Goal: Task Accomplishment & Management: Use online tool/utility

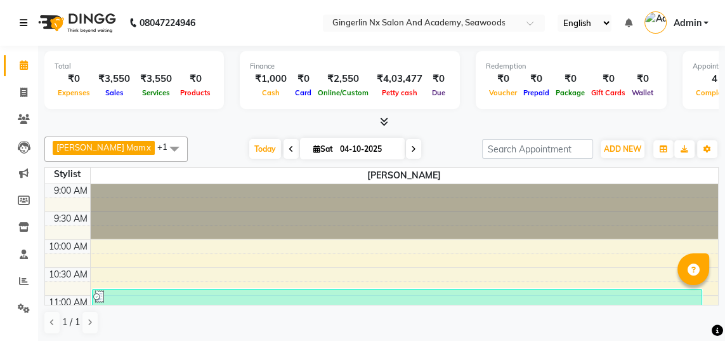
click at [23, 22] on icon at bounding box center [24, 22] width 8 height 9
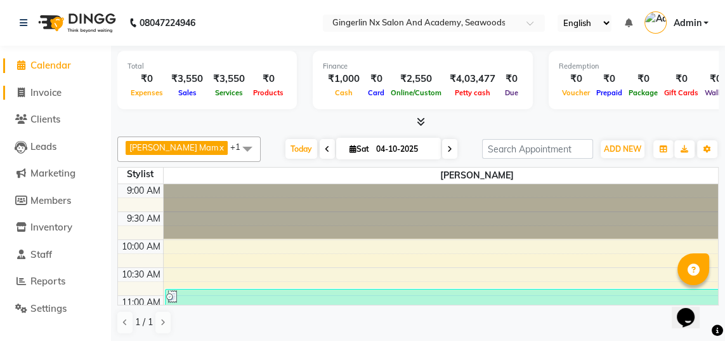
click at [64, 97] on link "Invoice" at bounding box center [55, 93] width 105 height 15
select select "service"
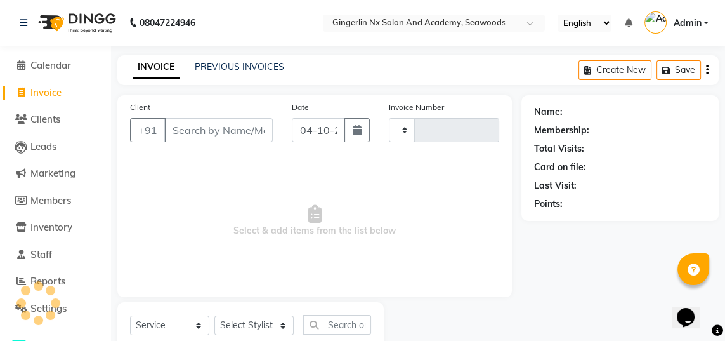
type input "0815"
select select "480"
select select "membership"
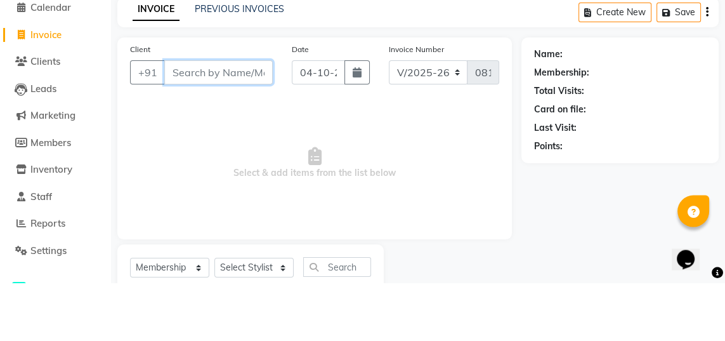
type input "9"
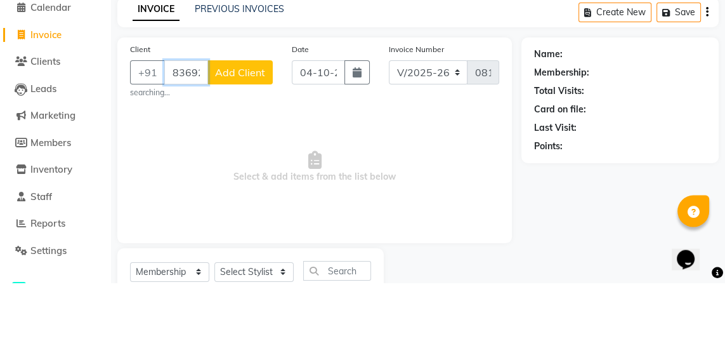
type input "8369228307"
click at [246, 127] on span "Add Client" at bounding box center [240, 130] width 50 height 13
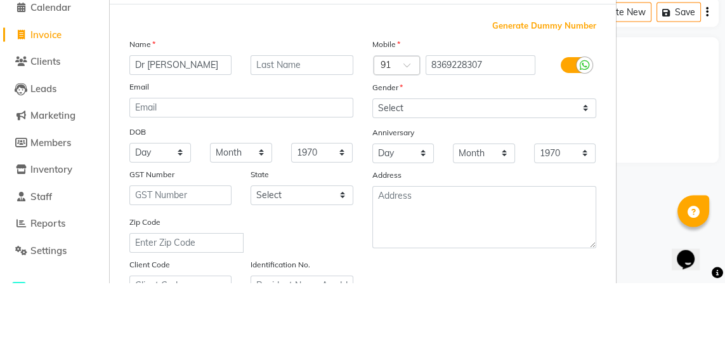
type input "Dr [PERSON_NAME]"
click at [333, 73] on div "Generate Dummy Number Name Dr [PERSON_NAME] Email DOB Day 01 02 03 04 05 06 07 …" at bounding box center [363, 289] width 506 height 455
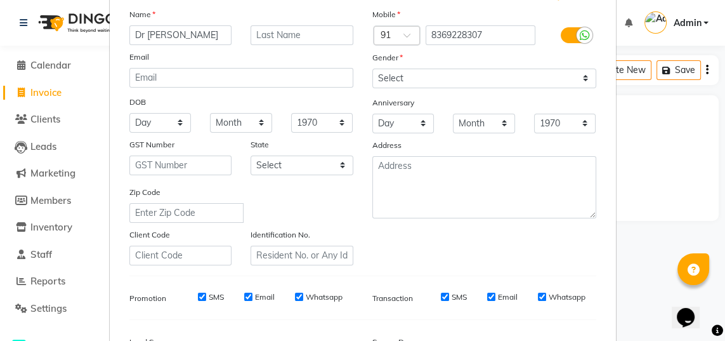
scroll to position [86, 0]
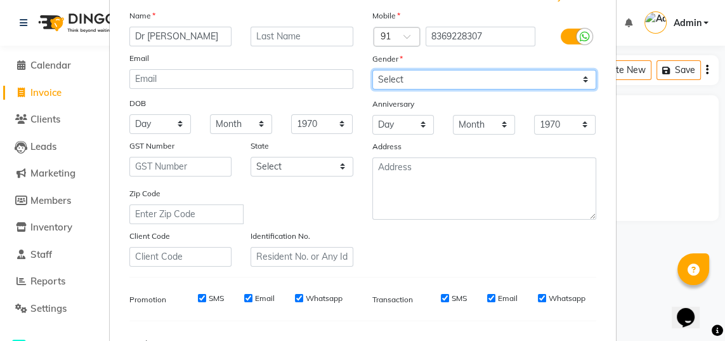
click at [437, 75] on select "Select [DEMOGRAPHIC_DATA] [DEMOGRAPHIC_DATA] Other Prefer Not To Say" at bounding box center [484, 80] width 224 height 20
select select "[DEMOGRAPHIC_DATA]"
click at [372, 70] on select "Select [DEMOGRAPHIC_DATA] [DEMOGRAPHIC_DATA] Other Prefer Not To Say" at bounding box center [484, 80] width 224 height 20
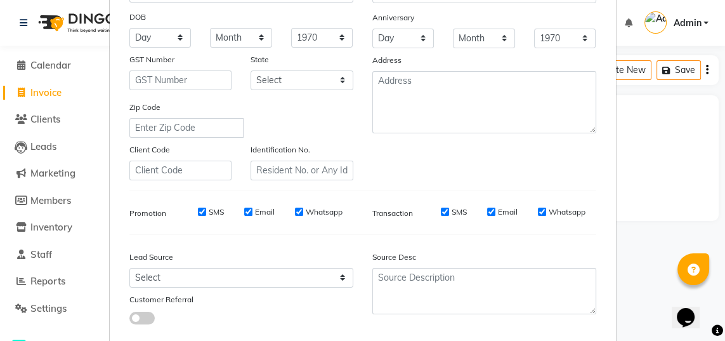
select select
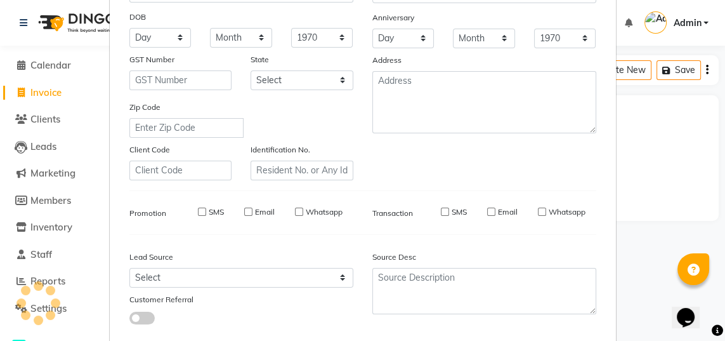
select select
checkbox input "false"
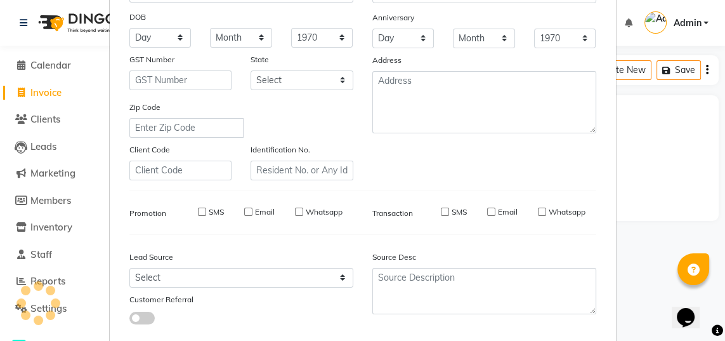
checkbox input "false"
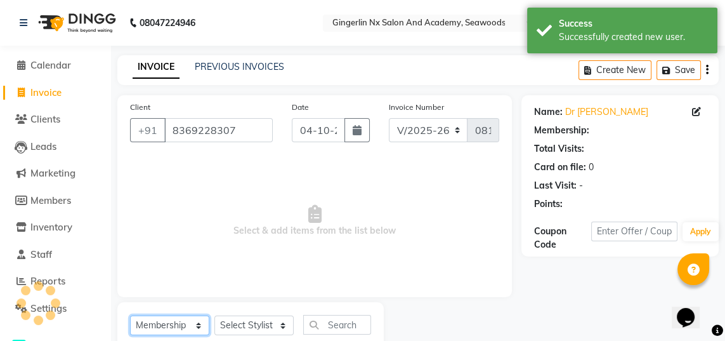
click at [175, 322] on select "Select Service Product Membership Package Voucher Prepaid Gift Card" at bounding box center [169, 325] width 79 height 20
select select "service"
click at [130, 315] on select "Select Service Product Membership Package Voucher Prepaid Gift Card" at bounding box center [169, 325] width 79 height 20
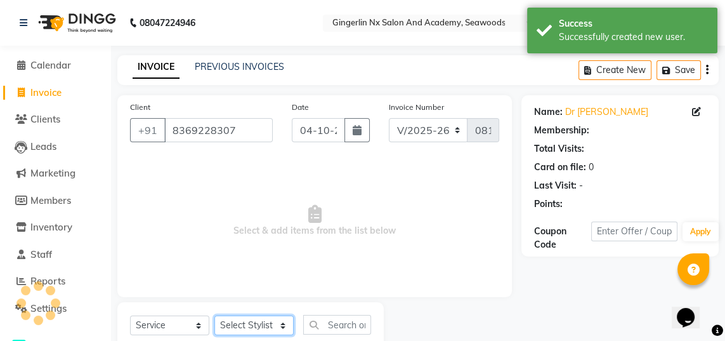
click at [253, 328] on select "Select Stylist Naina [PERSON_NAME] Sanya [PERSON_NAME]" at bounding box center [253, 325] width 79 height 20
select select "1: Object"
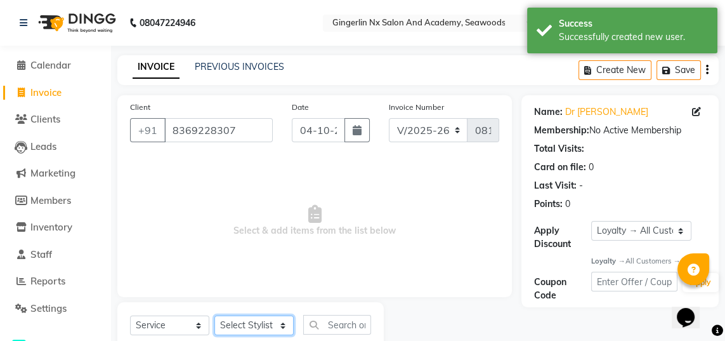
select select "84216"
click at [214, 315] on select "Select Stylist Naina [PERSON_NAME] Sanya [PERSON_NAME]" at bounding box center [253, 325] width 79 height 20
click at [344, 325] on input "text" at bounding box center [337, 325] width 68 height 20
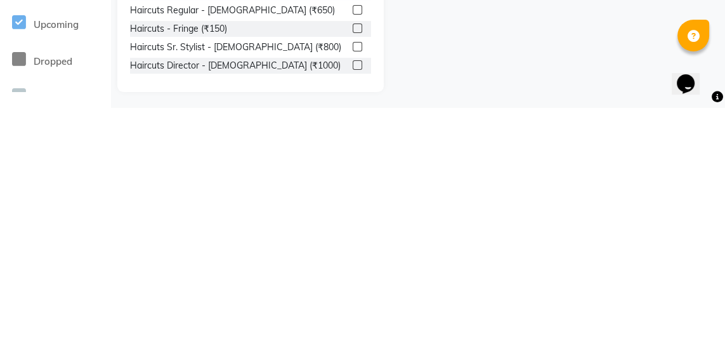
scroll to position [166, 0]
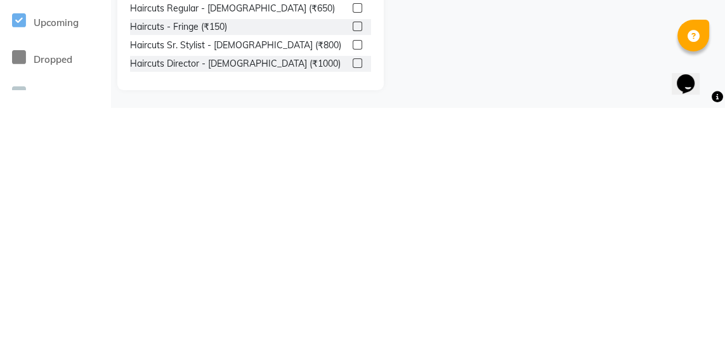
type input "Hair cut"
click at [356, 299] on label at bounding box center [358, 297] width 10 height 10
click at [356, 299] on input "checkbox" at bounding box center [357, 297] width 8 height 8
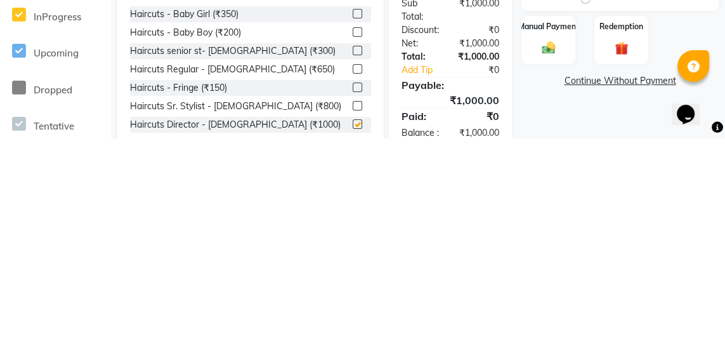
scroll to position [0, 0]
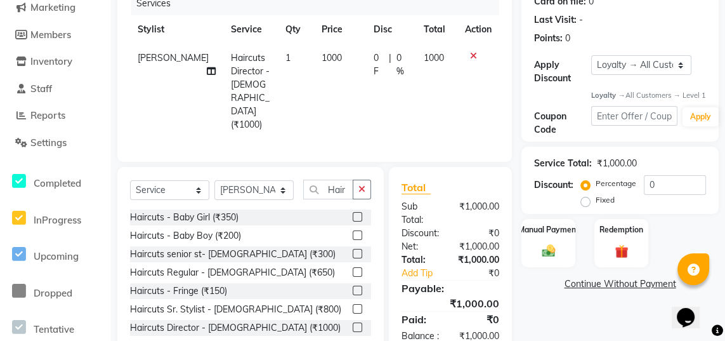
checkbox input "false"
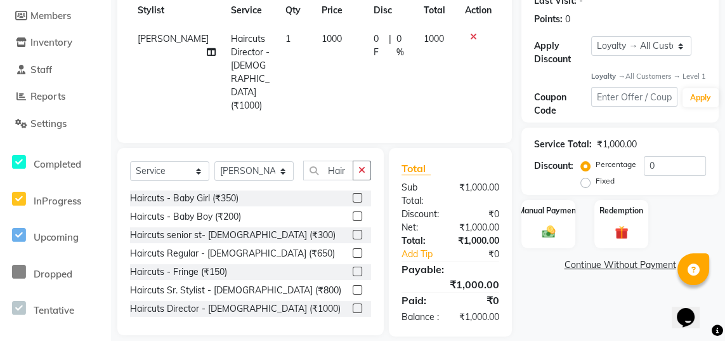
click at [549, 228] on div "Manual Payment" at bounding box center [549, 224] width 54 height 48
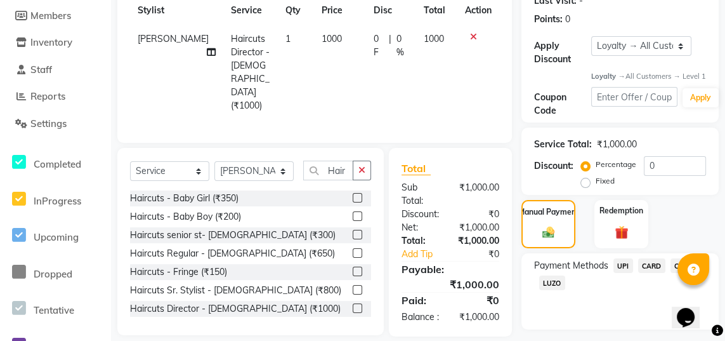
click at [622, 272] on span "UPI" at bounding box center [624, 265] width 20 height 15
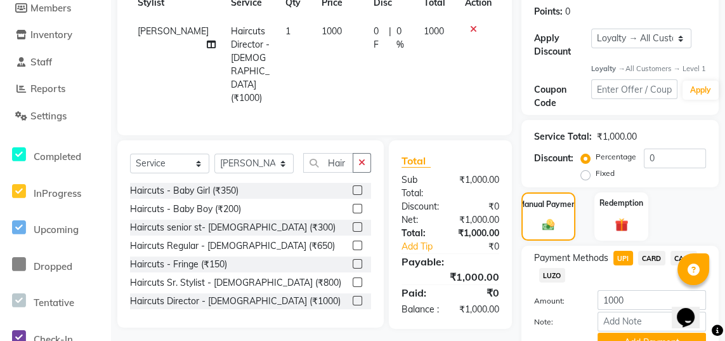
click at [612, 340] on button "Add Payment" at bounding box center [652, 342] width 109 height 20
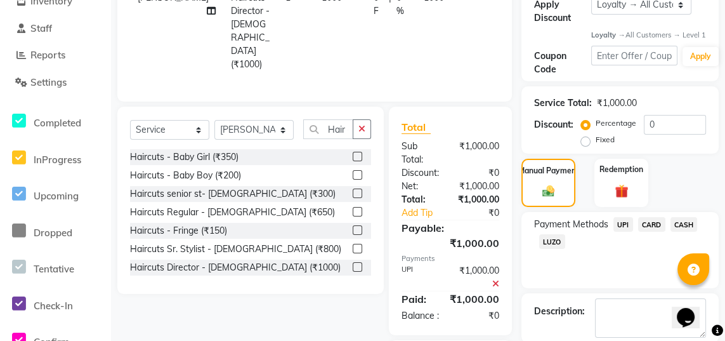
scroll to position [256, 0]
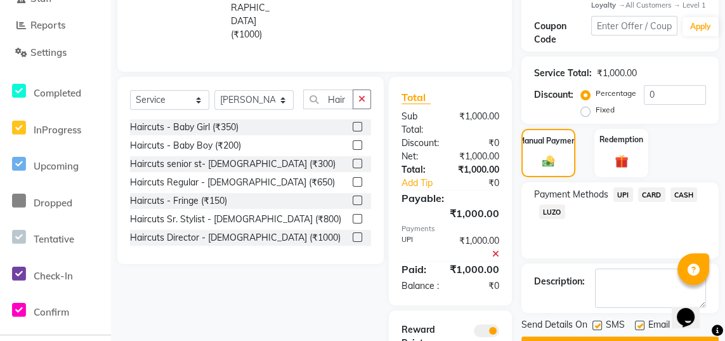
click at [569, 340] on button "Checkout" at bounding box center [620, 346] width 197 height 20
